Goal: Transaction & Acquisition: Book appointment/travel/reservation

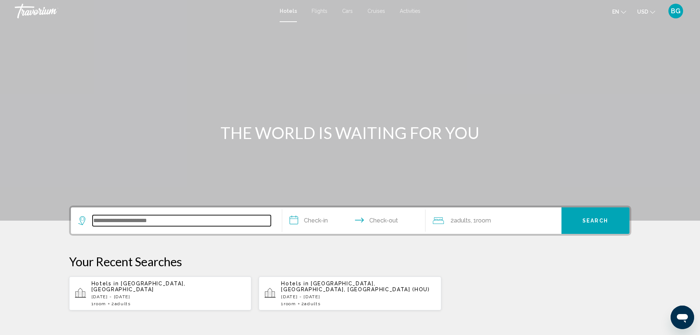
click at [118, 223] on input "Search widget" at bounding box center [182, 220] width 178 height 11
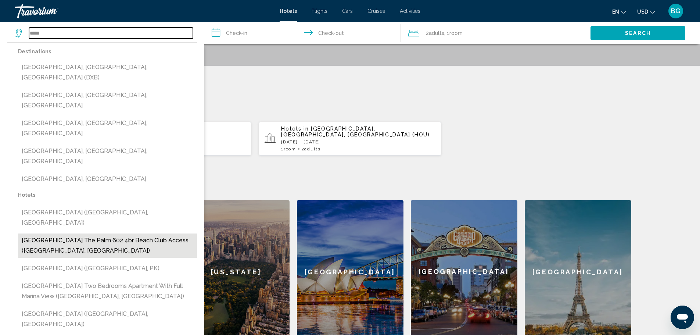
scroll to position [145, 0]
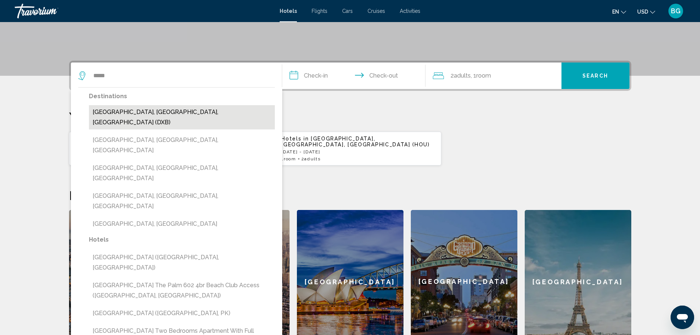
click at [146, 115] on button "[GEOGRAPHIC_DATA], [GEOGRAPHIC_DATA], [GEOGRAPHIC_DATA] (DXB)" at bounding box center [182, 117] width 186 height 24
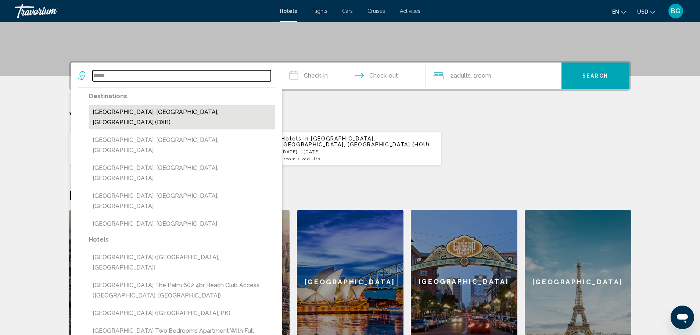
type input "**********"
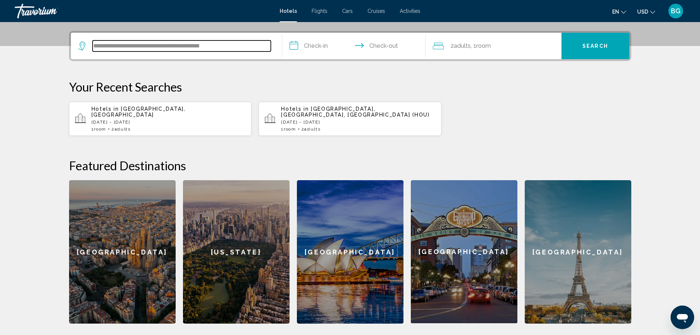
scroll to position [182, 0]
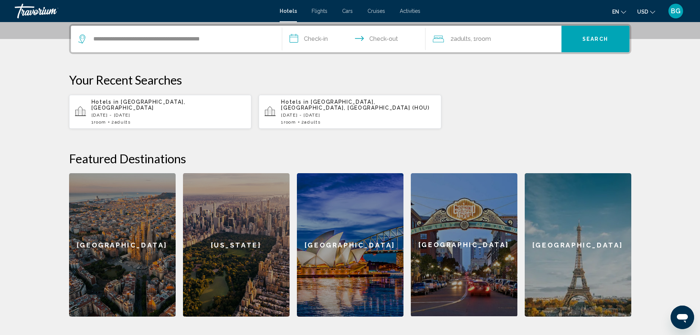
click at [320, 42] on input "**********" at bounding box center [355, 40] width 146 height 29
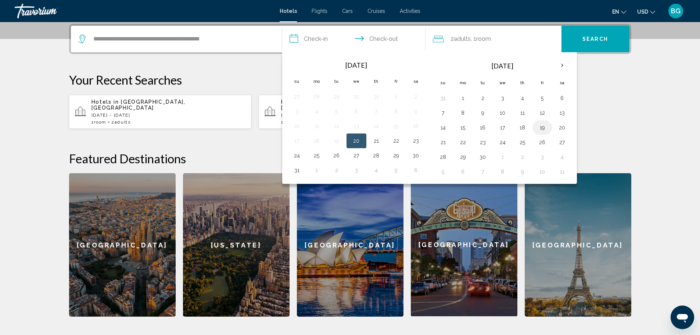
click at [539, 129] on button "19" at bounding box center [543, 127] width 12 height 10
click at [463, 143] on button "22" at bounding box center [463, 142] width 12 height 10
type input "**********"
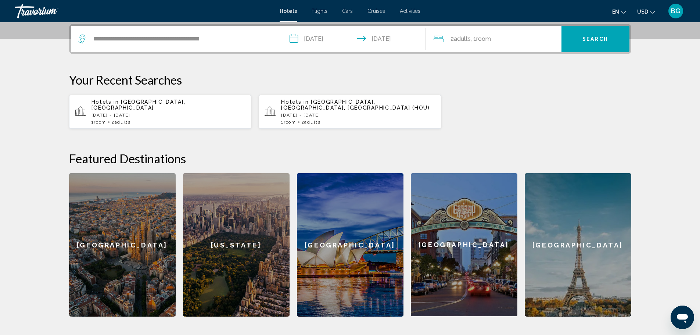
click at [593, 40] on span "Search" at bounding box center [596, 39] width 26 height 6
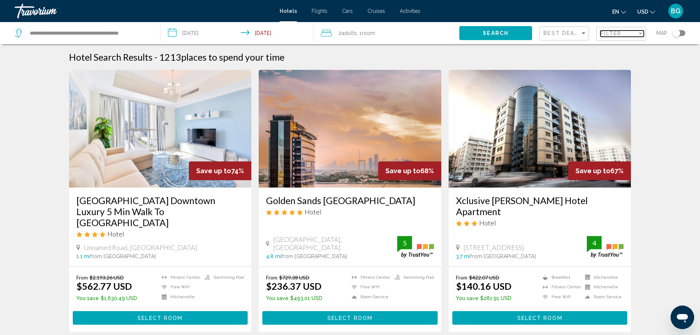
click at [640, 33] on div "Filter" at bounding box center [641, 34] width 4 height 2
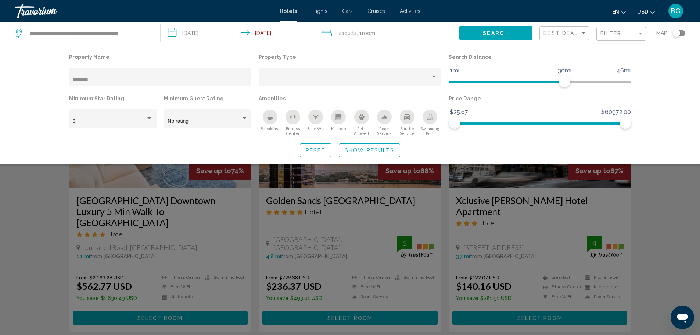
type input "********"
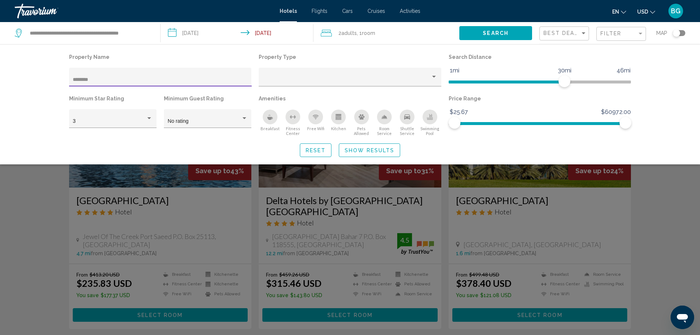
click at [352, 150] on span "Show Results" at bounding box center [370, 150] width 50 height 6
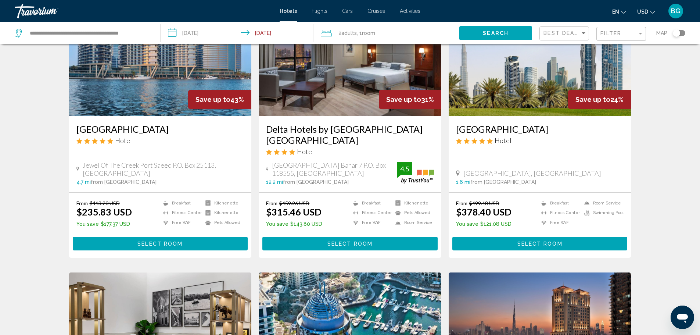
scroll to position [74, 0]
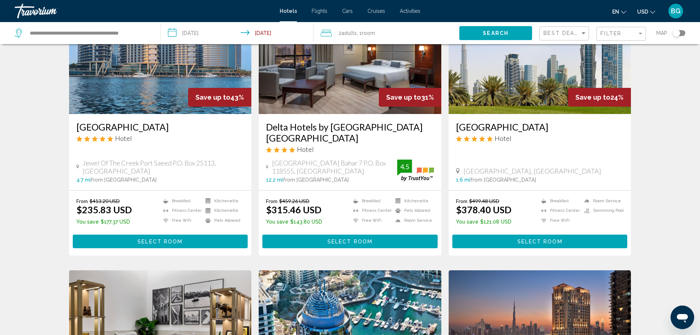
click at [554, 242] on span "Select Room" at bounding box center [540, 242] width 45 height 6
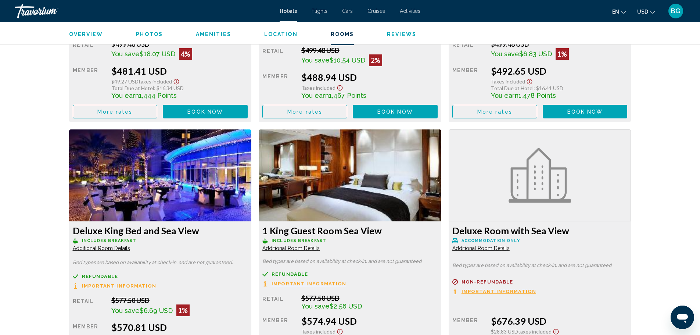
scroll to position [1703, 0]
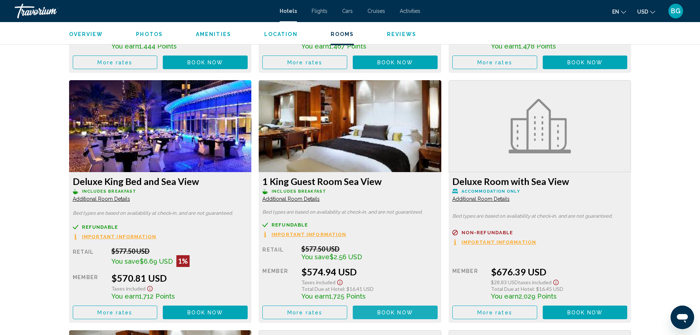
click at [385, 305] on button "Book now No longer available" at bounding box center [395, 312] width 85 height 14
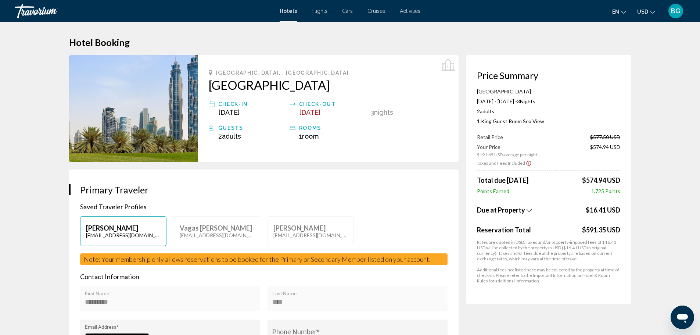
click at [208, 224] on p "Vagas [PERSON_NAME]" at bounding box center [217, 228] width 75 height 8
click at [207, 226] on p "Vagas [PERSON_NAME]" at bounding box center [217, 228] width 75 height 8
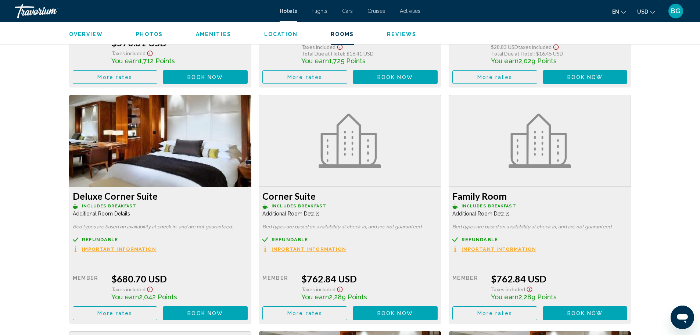
scroll to position [1985, 0]
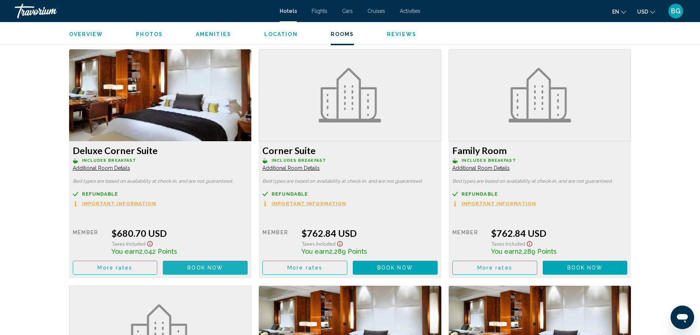
click at [207, 264] on span "Book now No longer available" at bounding box center [205, 267] width 36 height 6
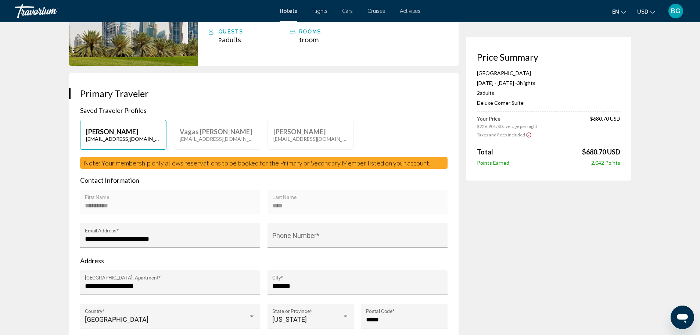
scroll to position [110, 0]
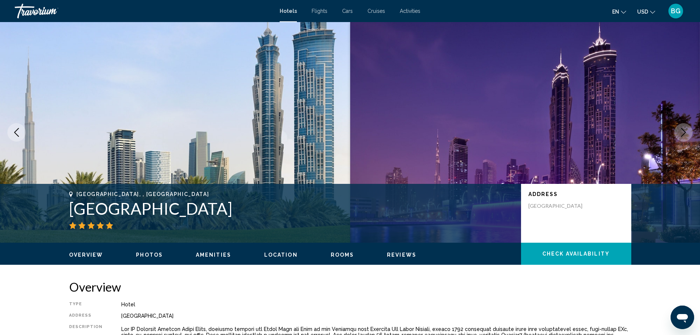
click at [683, 131] on icon "Next image" at bounding box center [683, 132] width 9 height 9
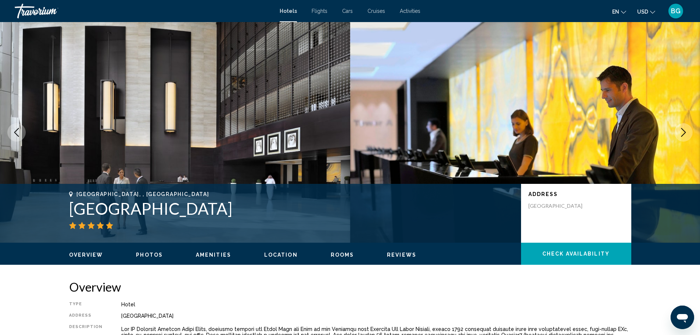
click at [683, 131] on icon "Next image" at bounding box center [683, 132] width 9 height 9
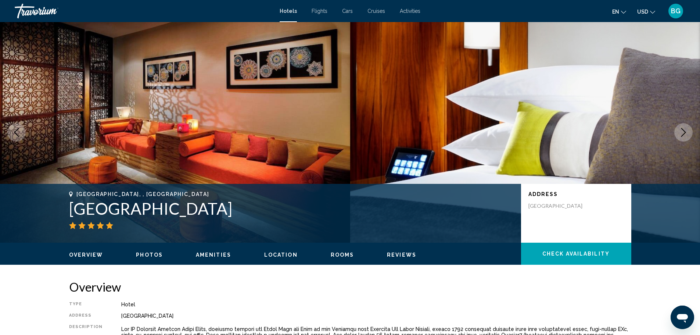
click at [683, 131] on icon "Next image" at bounding box center [683, 132] width 9 height 9
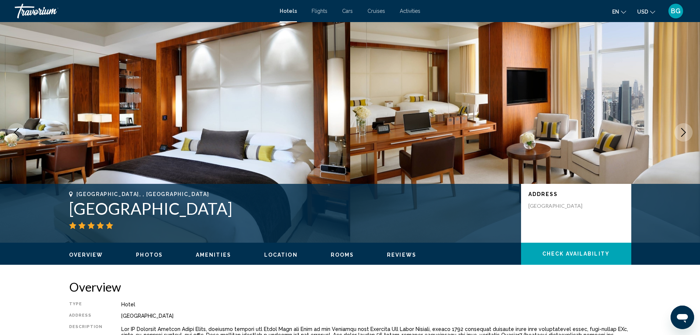
click at [683, 131] on icon "Next image" at bounding box center [683, 132] width 9 height 9
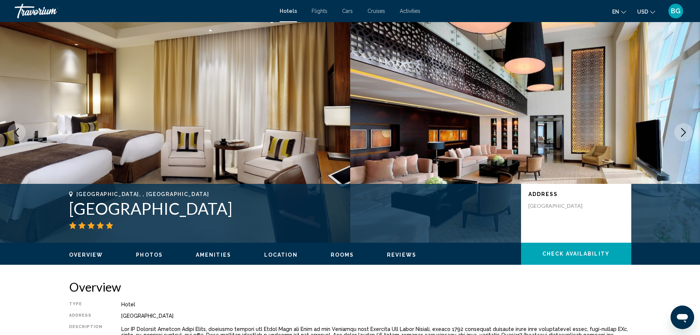
click at [683, 131] on icon "Next image" at bounding box center [683, 132] width 9 height 9
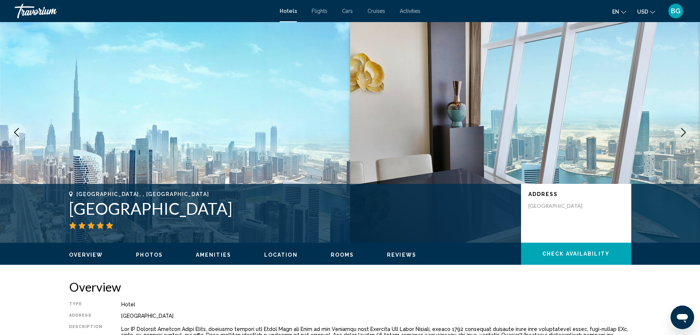
click at [683, 131] on icon "Next image" at bounding box center [683, 132] width 9 height 9
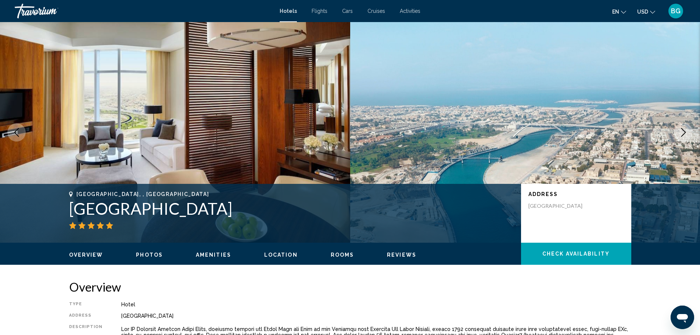
click at [683, 131] on icon "Next image" at bounding box center [683, 132] width 9 height 9
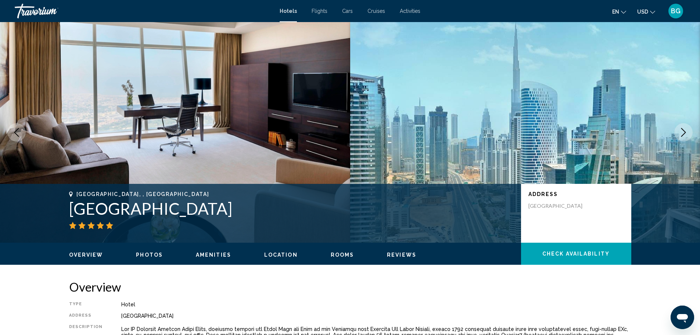
click at [683, 131] on icon "Next image" at bounding box center [683, 132] width 9 height 9
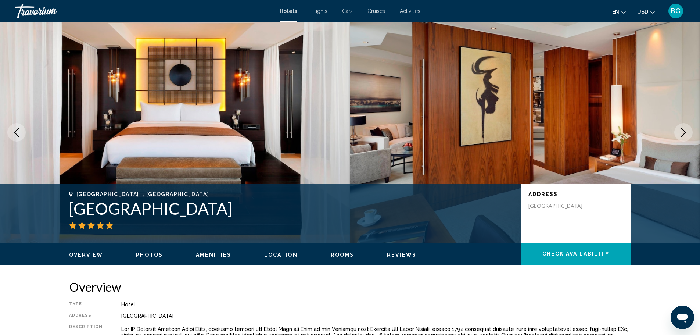
click at [683, 131] on icon "Next image" at bounding box center [683, 132] width 9 height 9
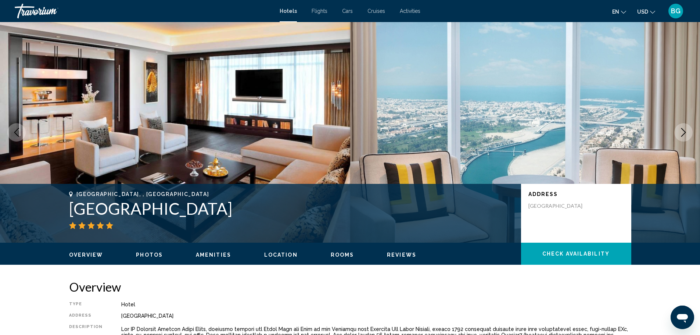
click at [683, 131] on icon "Next image" at bounding box center [683, 132] width 9 height 9
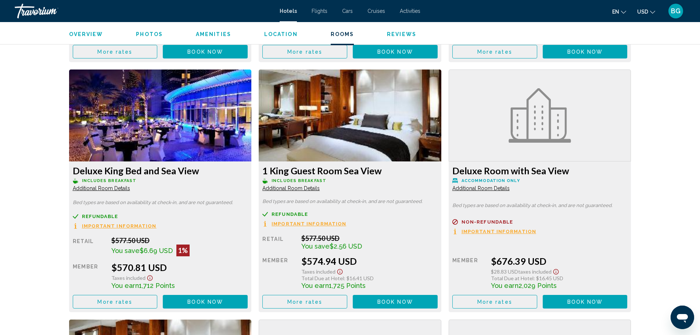
scroll to position [1728, 0]
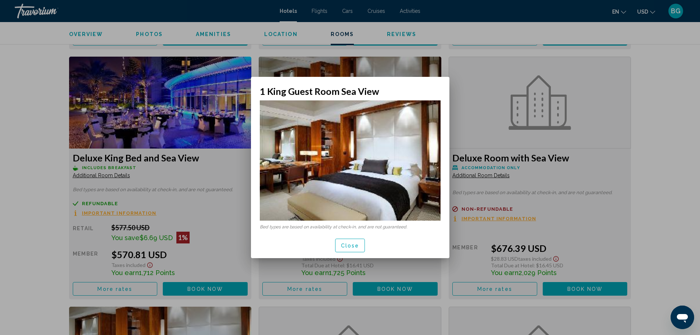
scroll to position [0, 0]
click at [348, 243] on span "Close" at bounding box center [350, 246] width 18 height 6
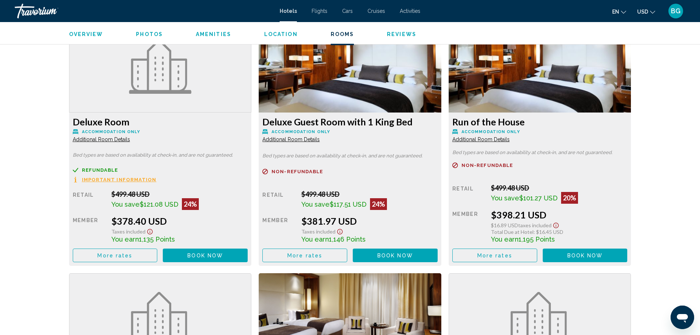
scroll to position [993, 0]
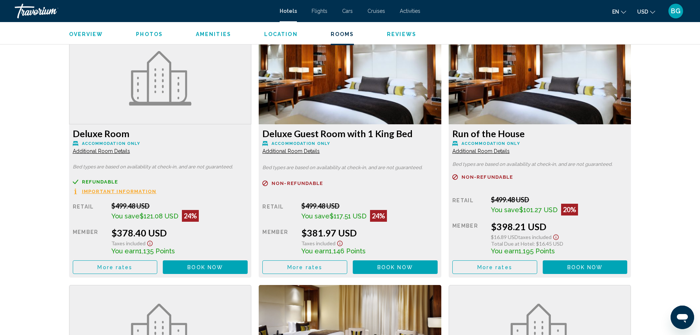
click at [248, 262] on button "Book now No longer available" at bounding box center [205, 267] width 85 height 14
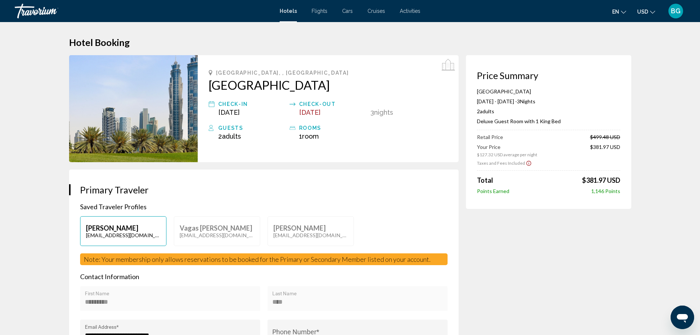
click at [678, 14] on span "BG" at bounding box center [676, 10] width 10 height 7
click at [639, 82] on button "Sign Out" at bounding box center [627, 81] width 28 height 10
